Goal: Navigation & Orientation: Find specific page/section

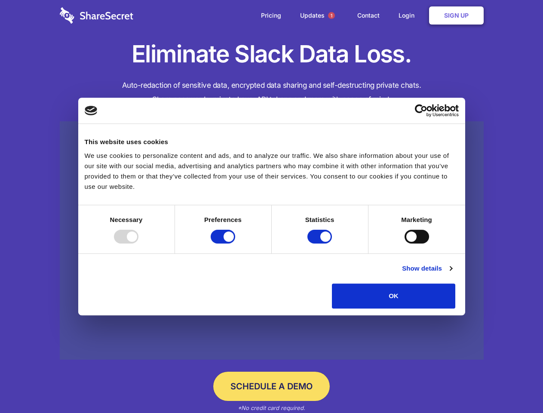
click at [139, 244] on div at bounding box center [126, 237] width 25 height 14
click at [235, 244] on input "Preferences" at bounding box center [223, 237] width 25 height 14
checkbox input "false"
click at [321, 244] on input "Statistics" at bounding box center [320, 237] width 25 height 14
checkbox input "false"
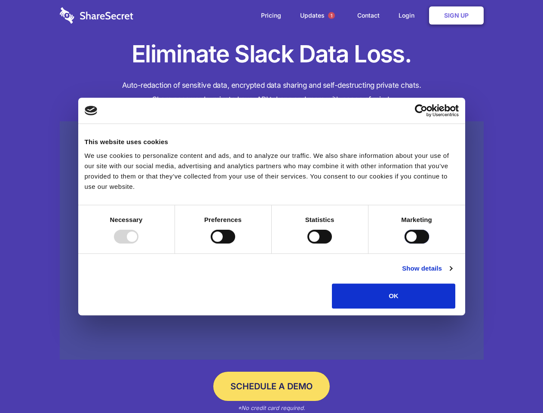
click at [405, 244] on input "Marketing" at bounding box center [417, 237] width 25 height 14
checkbox input "true"
click at [452, 274] on link "Show details" at bounding box center [427, 268] width 50 height 10
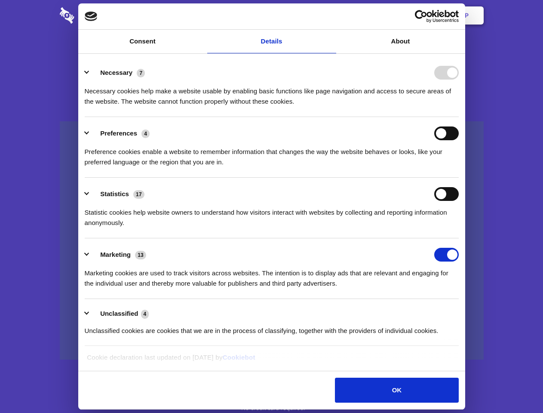
click at [459, 117] on li "Necessary 7 Necessary cookies help make a website usable by enabling basic func…" at bounding box center [272, 86] width 374 height 61
click at [331, 15] on span "1" at bounding box center [331, 15] width 7 height 7
